Goal: Find specific page/section

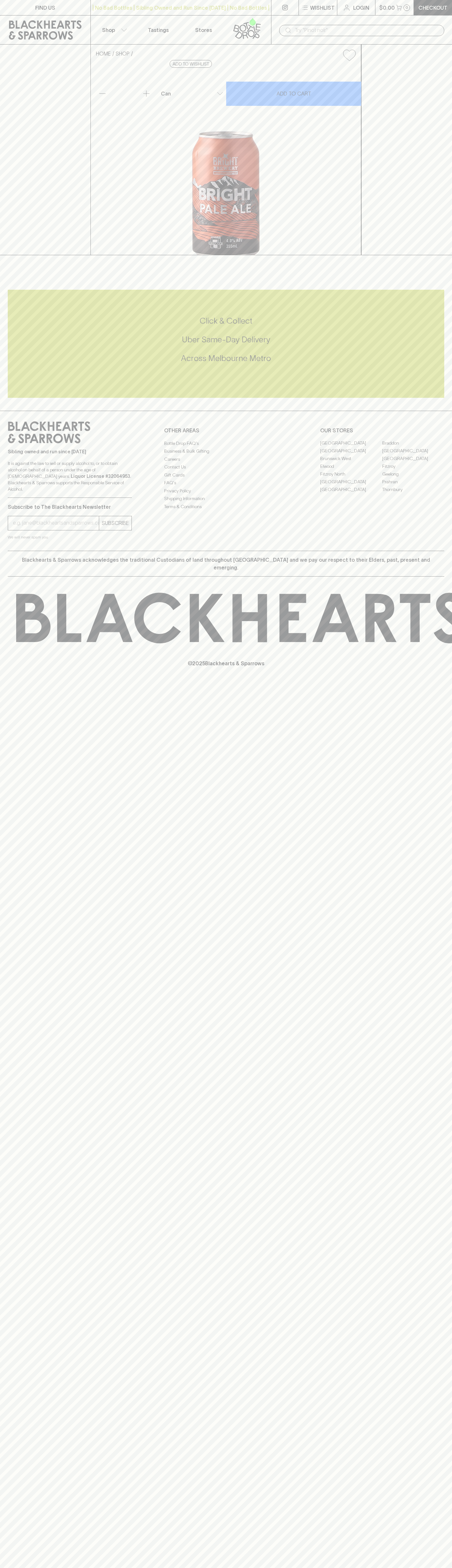
click at [351, 486] on link "[GEOGRAPHIC_DATA]" at bounding box center [351, 482] width 62 height 8
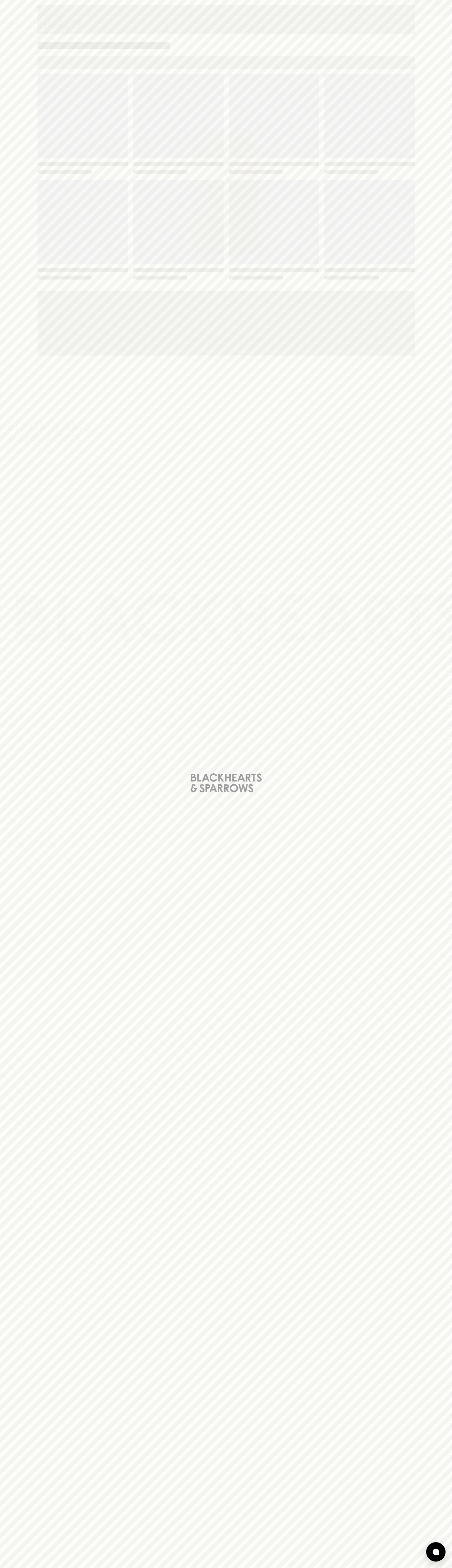
click at [307, 163] on span "Loading" at bounding box center [274, 164] width 90 height 4
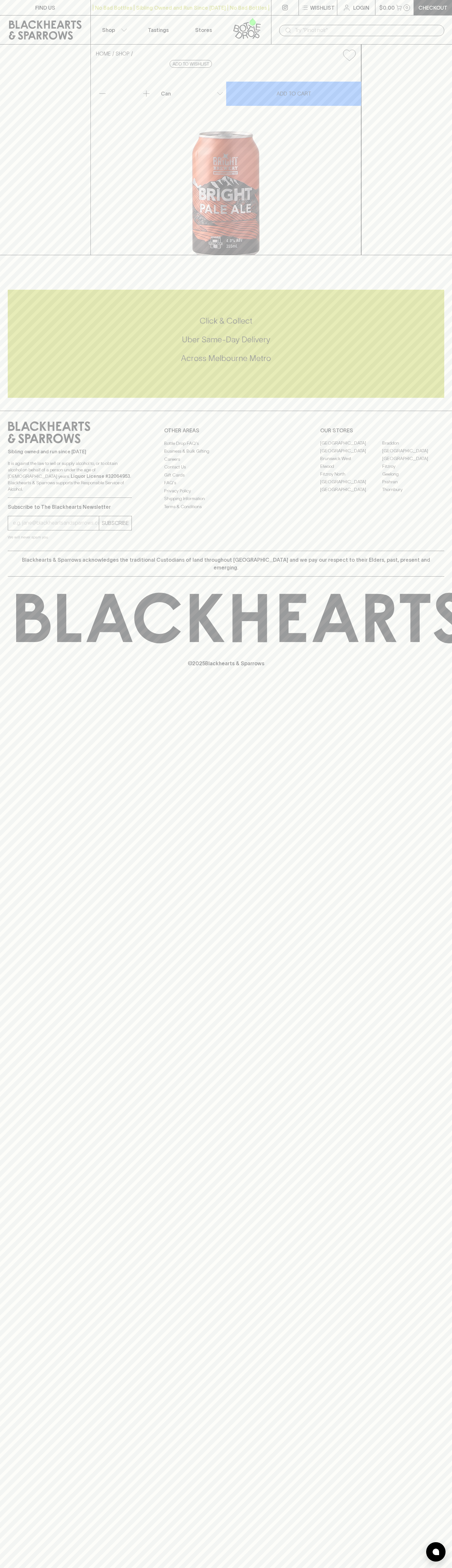
click at [67, 31] on icon at bounding box center [45, 30] width 72 height 19
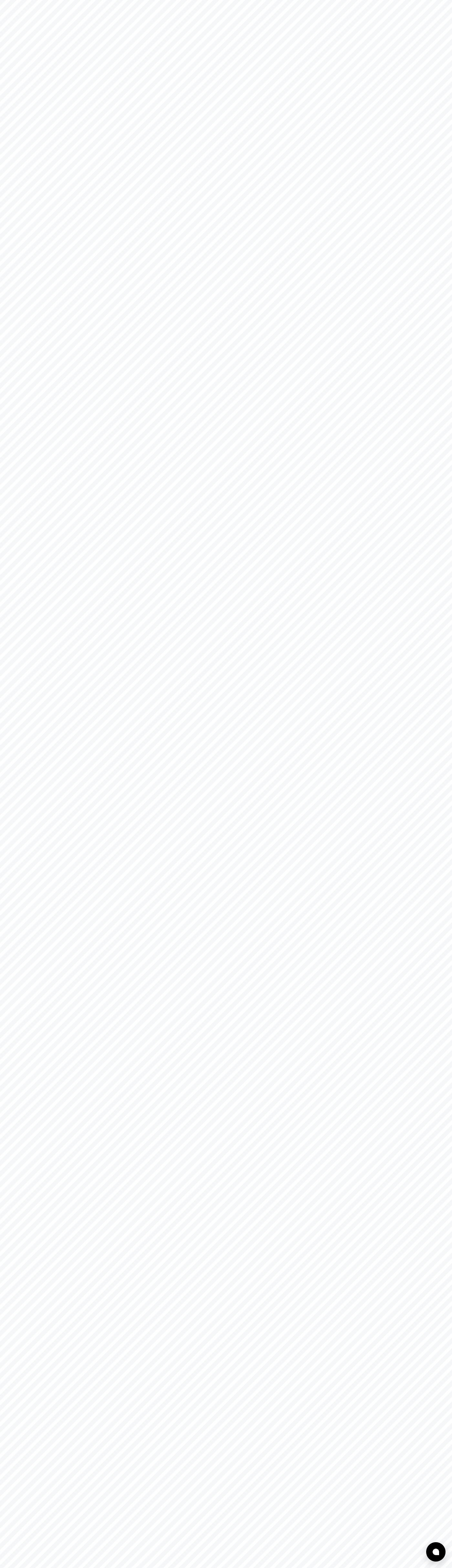
click at [448, 0] on html at bounding box center [226, 0] width 452 height 0
click at [429, 0] on html at bounding box center [226, 0] width 452 height 0
click at [1, 0] on html at bounding box center [226, 0] width 452 height 0
